Goal: Task Accomplishment & Management: Manage account settings

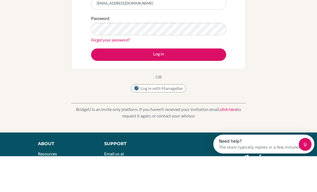
type input "[EMAIL_ADDRESS][DOMAIN_NAME]"
click at [287, 74] on div "Welcome to BridgeU If your school is based in China, use app.bridge-u.com.cn to…" at bounding box center [158, 69] width 317 height 176
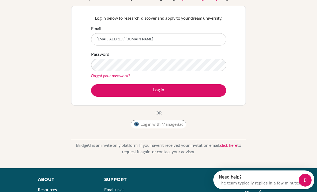
click at [119, 78] on link "Forgot your password?" at bounding box center [110, 75] width 39 height 5
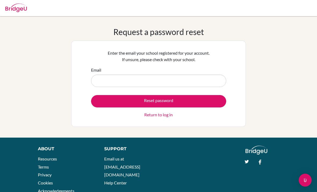
scroll to position [41, 0]
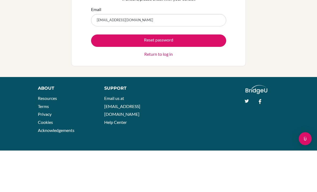
type input "[EMAIL_ADDRESS][DOMAIN_NAME]"
click at [180, 76] on button "Reset password" at bounding box center [158, 82] width 135 height 12
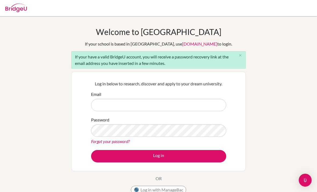
click at [180, 102] on input "Email" at bounding box center [158, 105] width 135 height 12
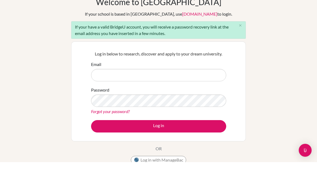
click at [40, 58] on div "Welcome to [GEOGRAPHIC_DATA] If your school is based in [GEOGRAPHIC_DATA], use …" at bounding box center [158, 125] width 317 height 196
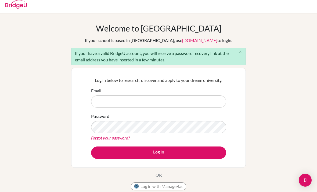
scroll to position [4, 0]
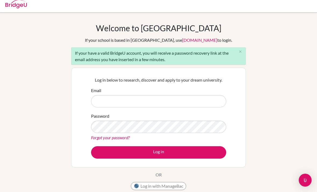
click at [240, 52] on icon "close" at bounding box center [240, 51] width 4 height 4
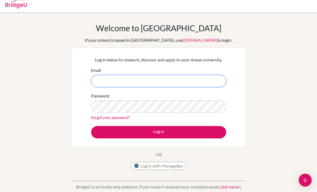
click at [204, 77] on input "Email" at bounding box center [158, 81] width 135 height 12
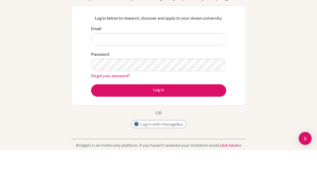
click at [298, 56] on div "Welcome to [GEOGRAPHIC_DATA] If your school is based in [GEOGRAPHIC_DATA], use …" at bounding box center [158, 111] width 317 height 176
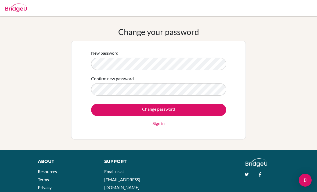
scroll to position [24, 0]
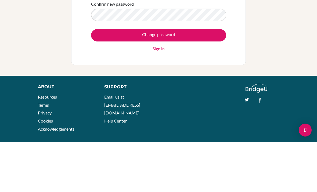
click at [167, 79] on input "Change password" at bounding box center [158, 85] width 135 height 12
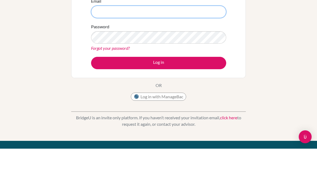
type input "[EMAIL_ADDRESS][DOMAIN_NAME]"
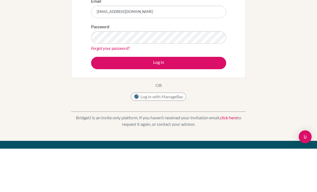
click at [159, 106] on button "Log in" at bounding box center [158, 106] width 135 height 12
